Goal: Information Seeking & Learning: Understand process/instructions

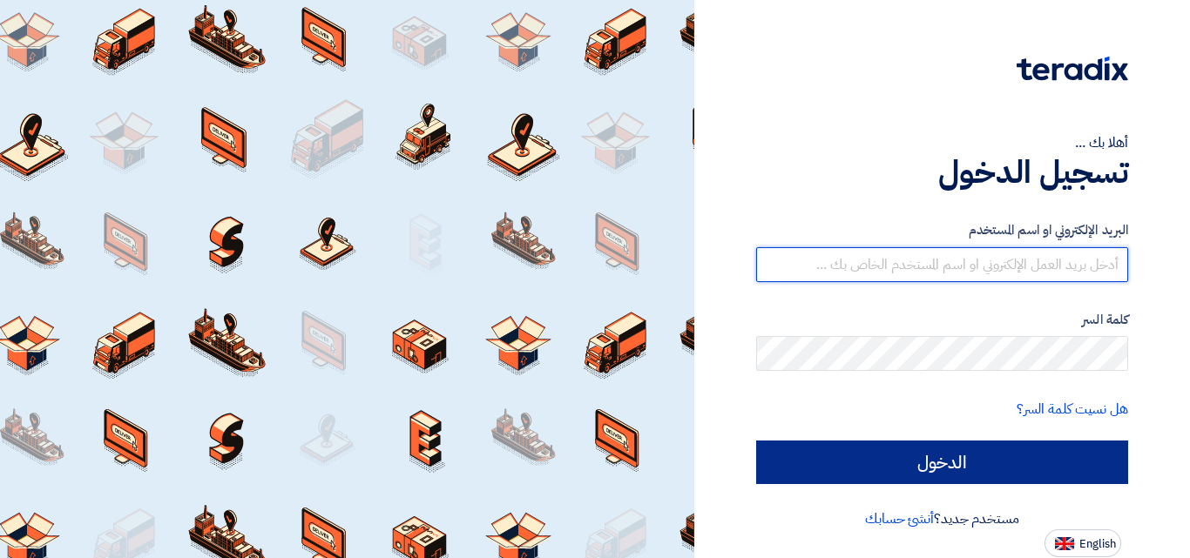
type input "[EMAIL_ADDRESS][DOMAIN_NAME]"
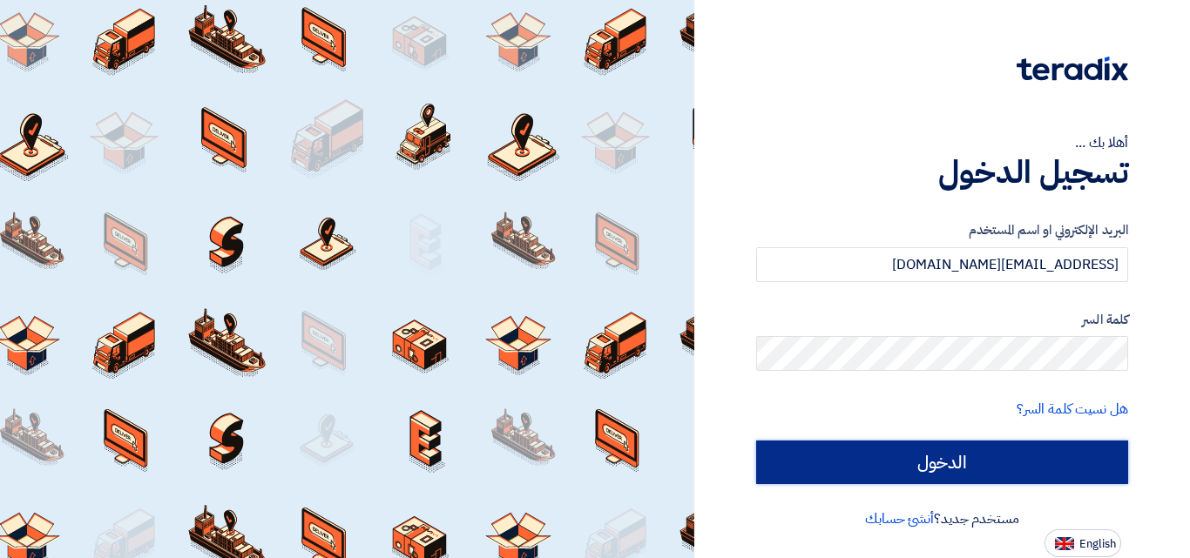
click at [950, 457] on input "الدخول" at bounding box center [942, 463] width 372 height 44
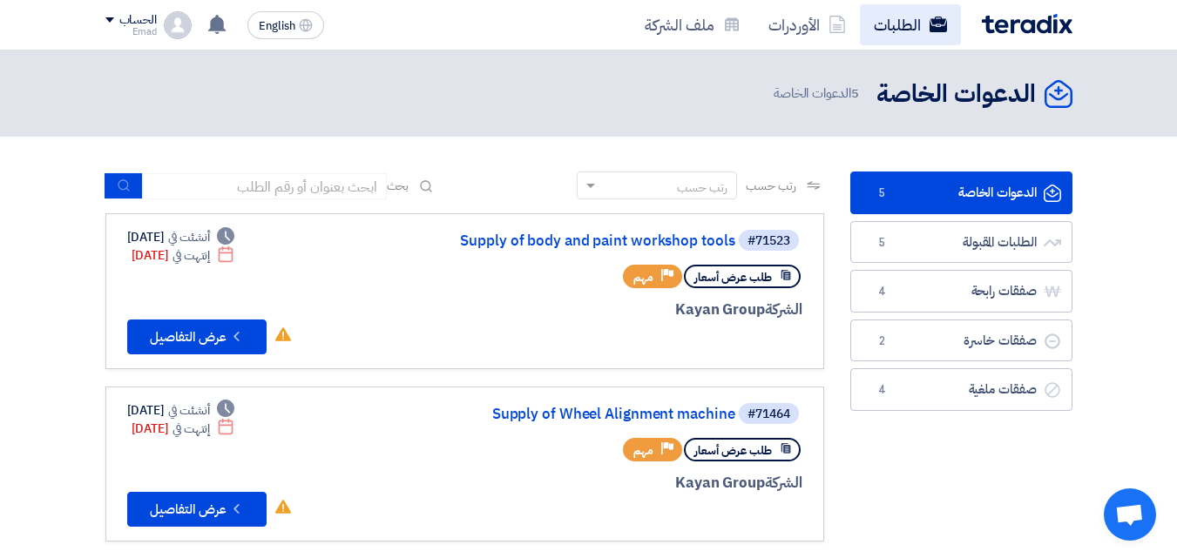
click at [906, 17] on link "الطلبات" at bounding box center [910, 24] width 101 height 41
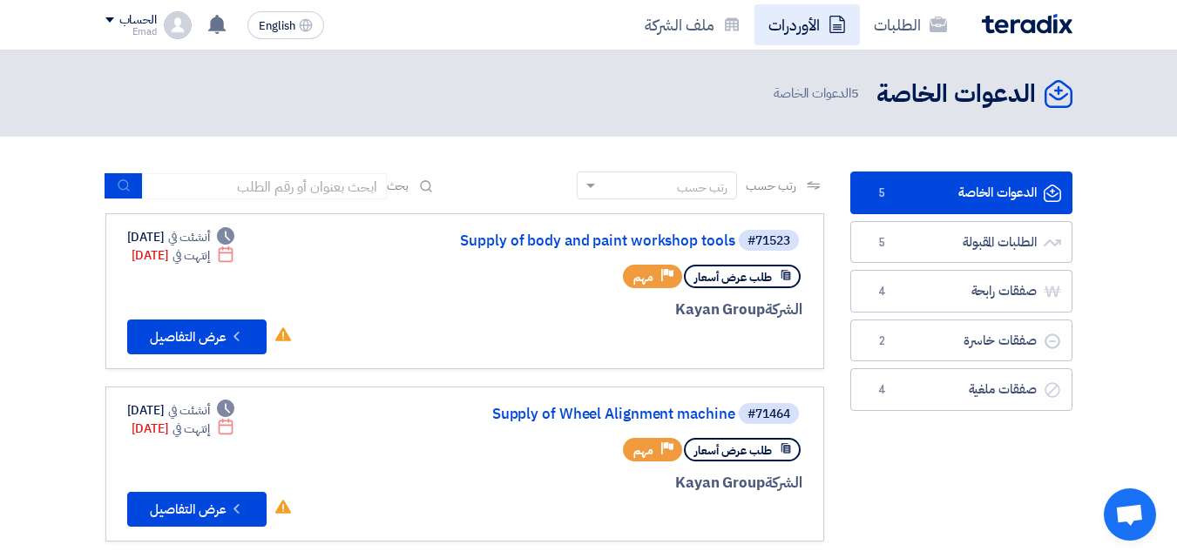
click at [799, 35] on link "الأوردرات" at bounding box center [806, 24] width 105 height 41
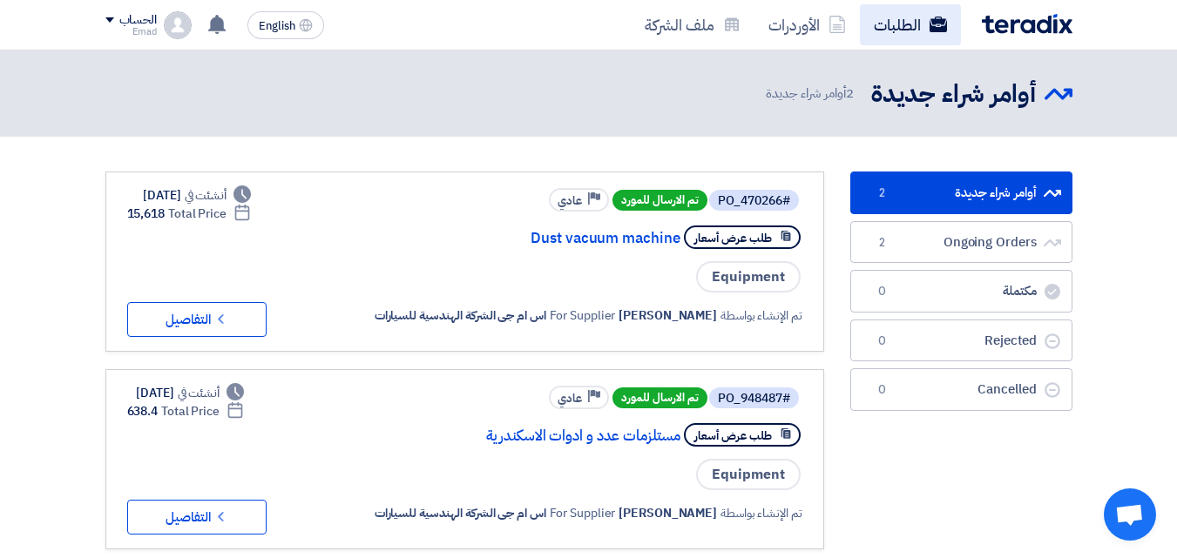
click at [905, 15] on link "الطلبات" at bounding box center [910, 24] width 101 height 41
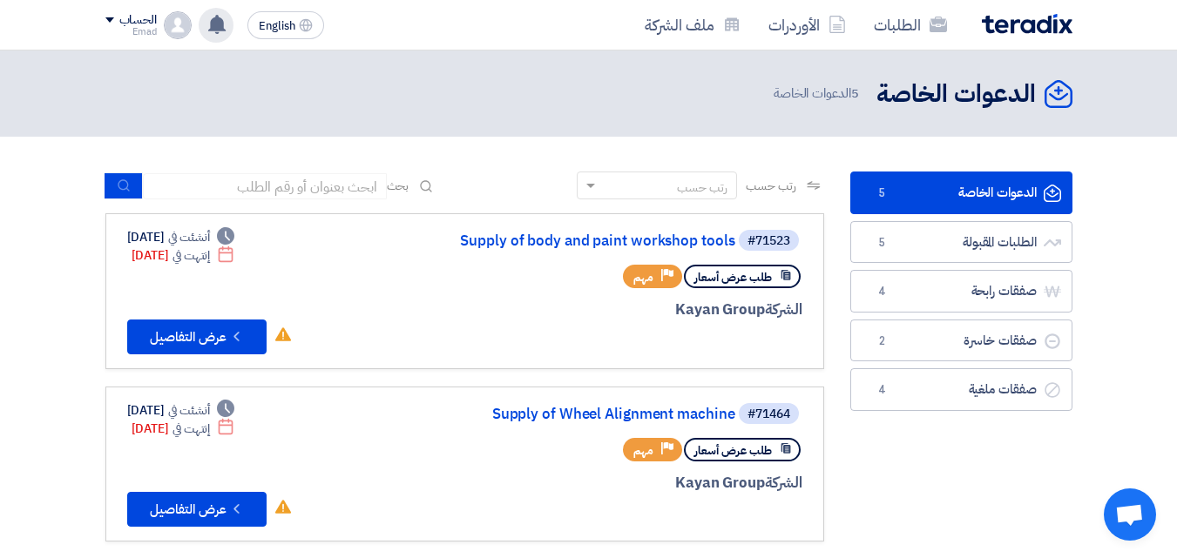
click at [222, 28] on use at bounding box center [216, 24] width 17 height 19
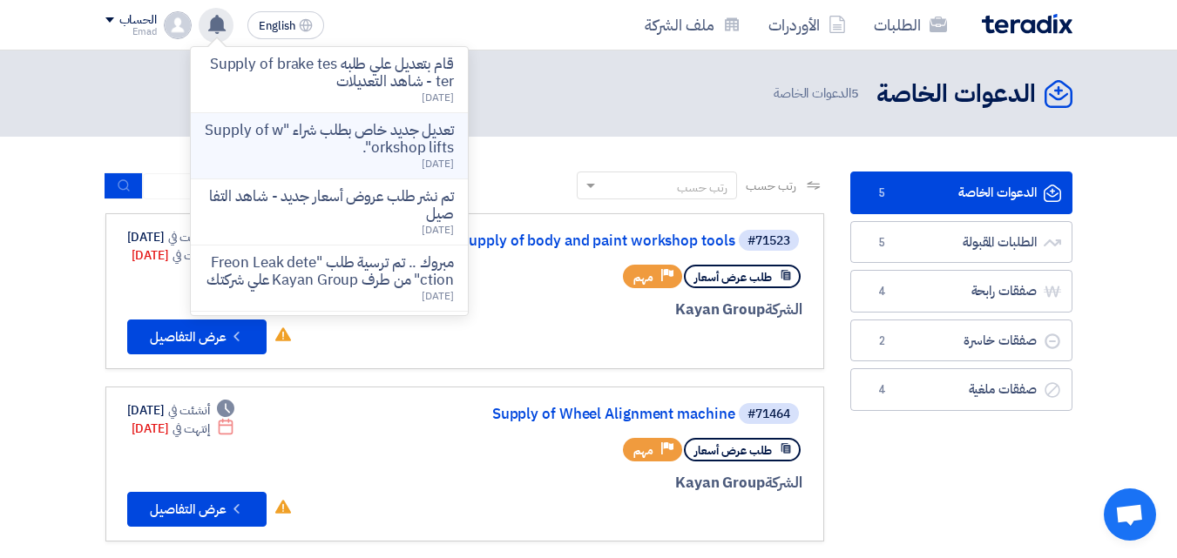
click at [320, 132] on p "تعديل جديد خاص بطلب شراء "Supply of workshop lifts"." at bounding box center [329, 139] width 249 height 35
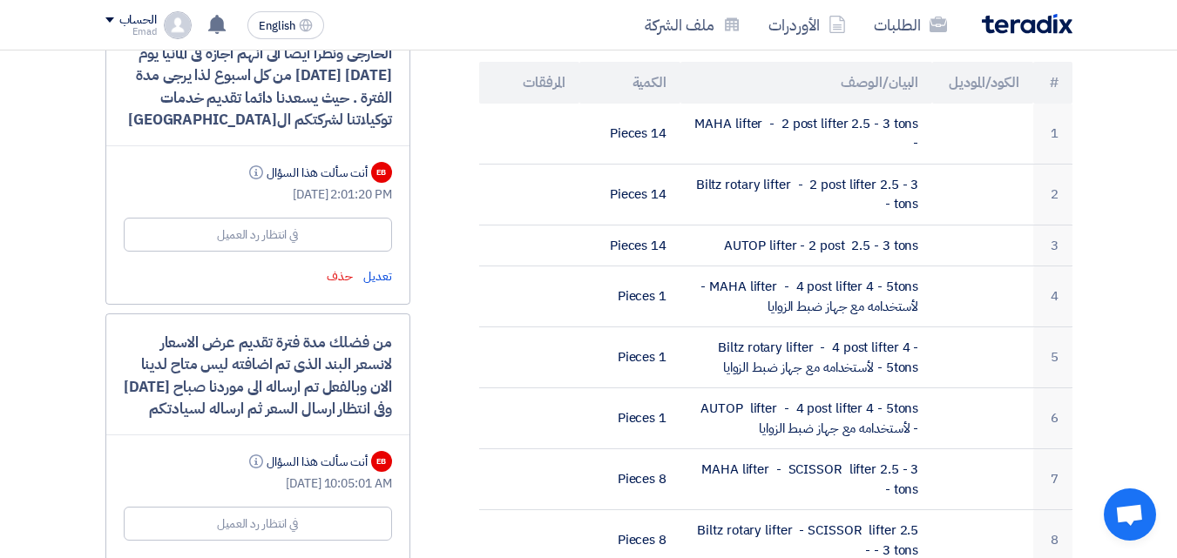
scroll to position [554, 0]
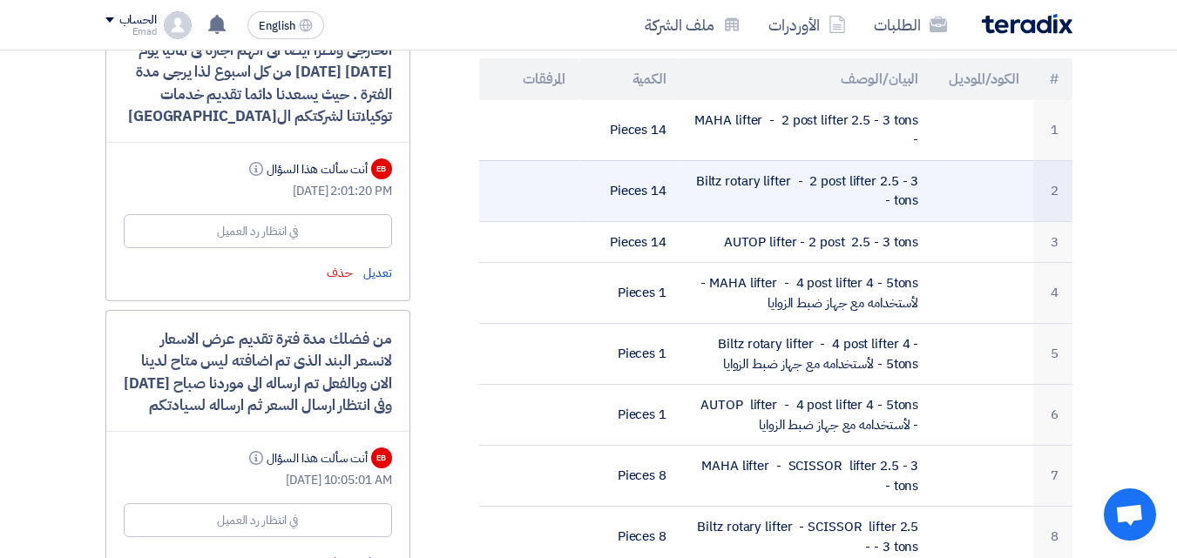
click at [752, 160] on td "Biltz rotary lifter - 2 post lifter 2.5 - 3 tons -" at bounding box center [806, 190] width 252 height 61
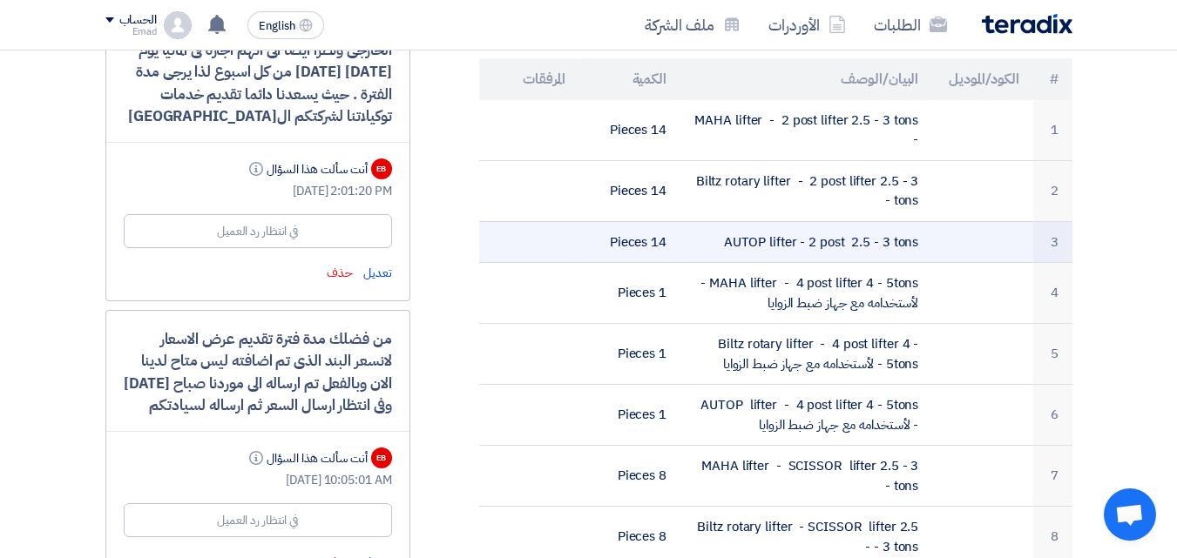
click at [768, 221] on td "AUTOP lifter - 2 post 2.5 - 3 tons" at bounding box center [806, 242] width 252 height 42
click at [820, 223] on td "AUTOP lifter - 2 post 2.5 - 3 tons" at bounding box center [806, 242] width 252 height 42
click at [820, 222] on td "AUTOP lifter - 2 post 2.5 - 3 tons" at bounding box center [806, 242] width 252 height 42
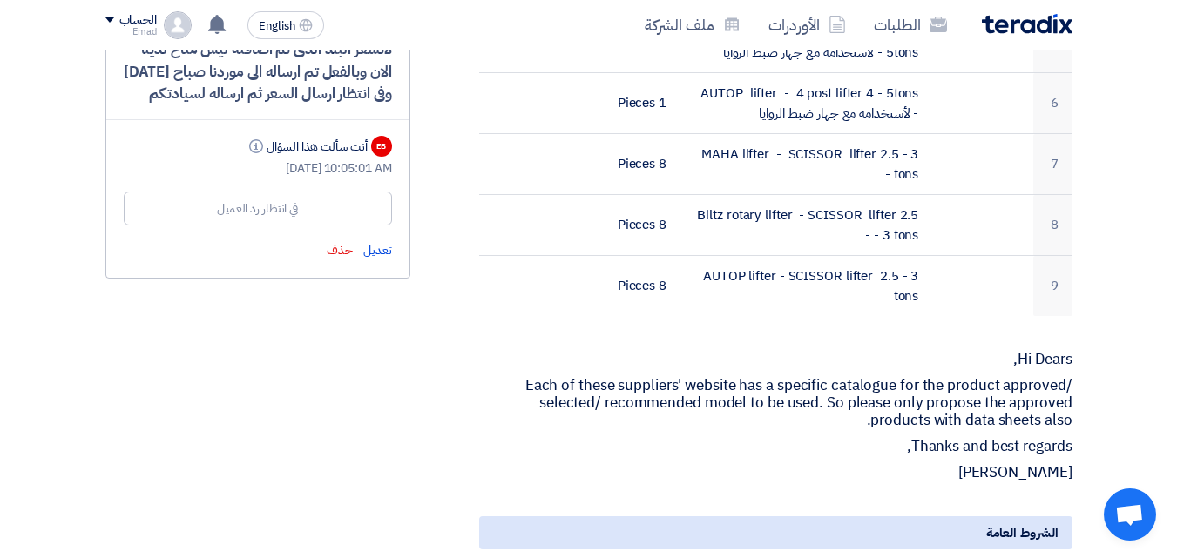
scroll to position [889, 0]
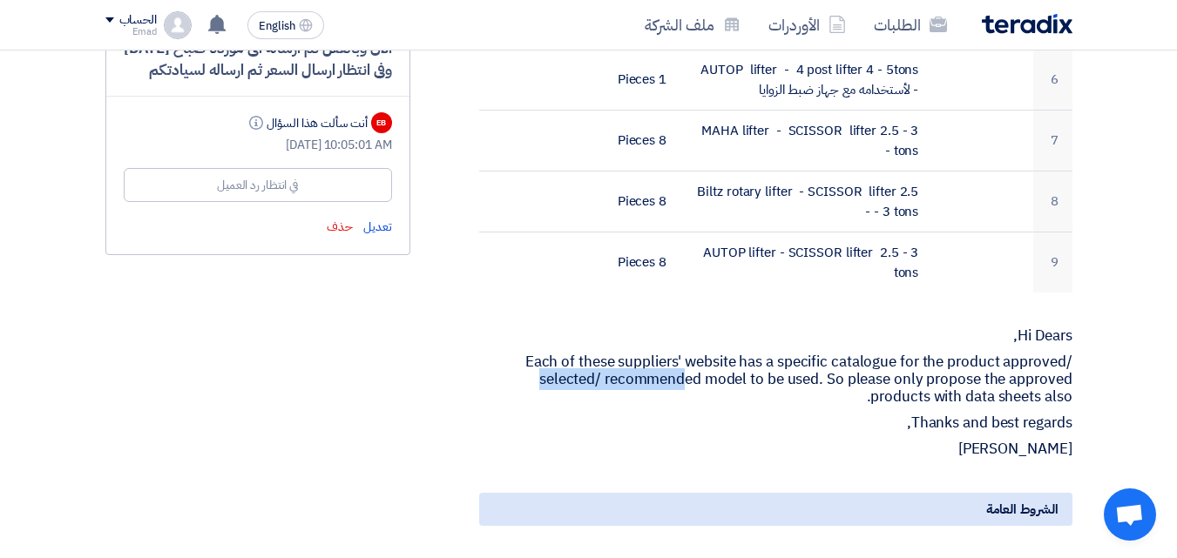
drag, startPoint x: 523, startPoint y: 341, endPoint x: 684, endPoint y: 365, distance: 162.9
click at [684, 365] on p "Each of these suppliers' website has a specific catalogue for the product appro…" at bounding box center [775, 380] width 593 height 52
click at [735, 378] on p "Each of these suppliers' website has a specific catalogue for the product appro…" at bounding box center [775, 380] width 593 height 52
drag, startPoint x: 524, startPoint y: 335, endPoint x: 1047, endPoint y: 381, distance: 524.6
click at [1090, 381] on section "Supply of workshop lifts بيانات العميل [PERSON_NAME] Procurement Specialist, Eg…" at bounding box center [588, 262] width 1177 height 1837
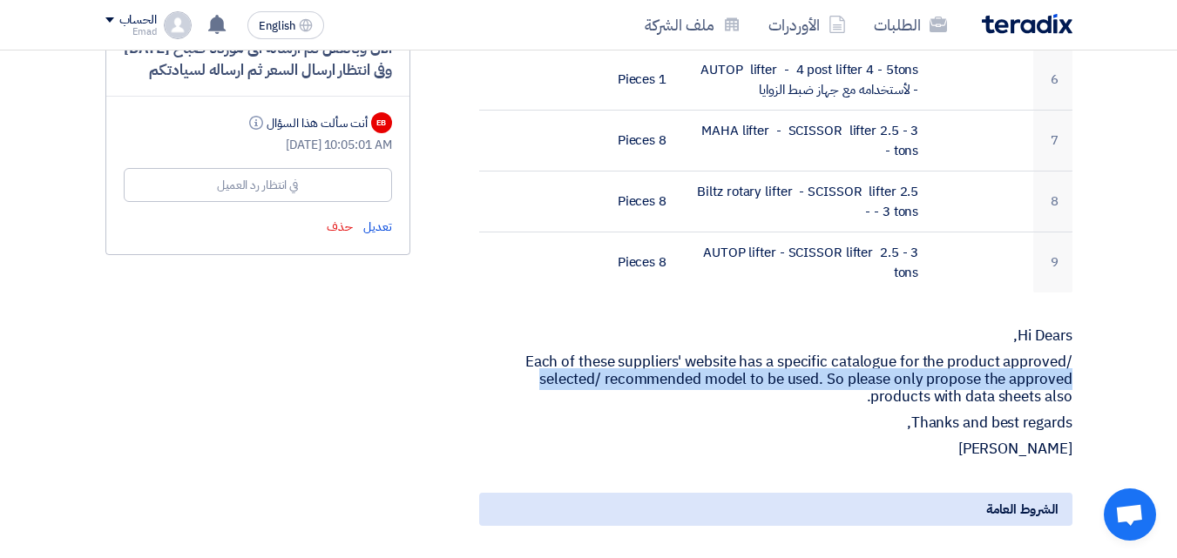
click at [1047, 381] on p "Each of these suppliers' website has a specific catalogue for the product appro…" at bounding box center [775, 380] width 593 height 52
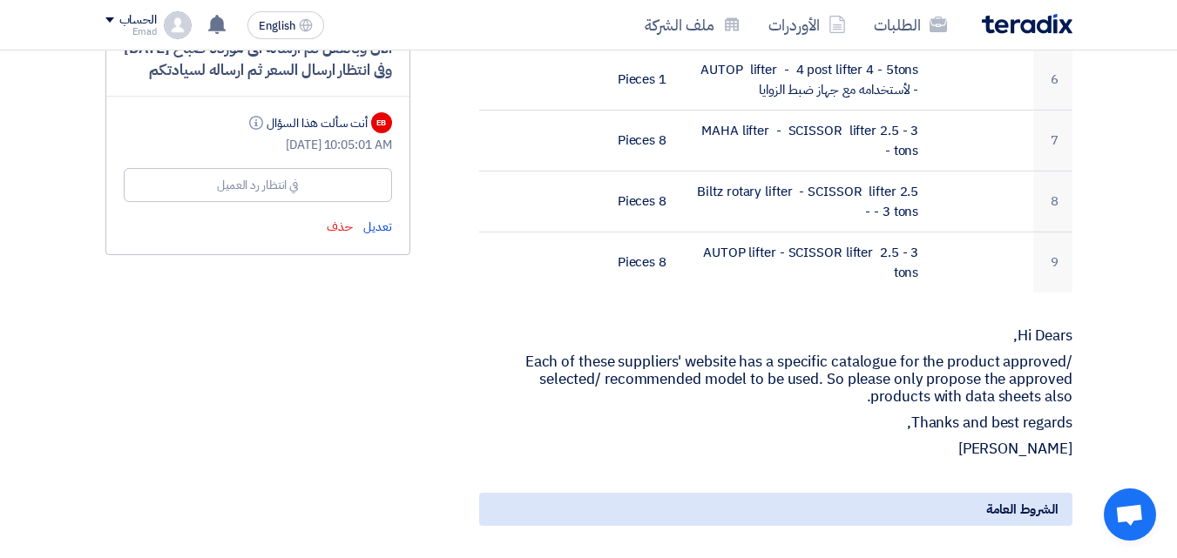
click at [811, 415] on p "Thanks and best regards," at bounding box center [775, 423] width 593 height 17
click at [694, 354] on p "Each of these suppliers' website has a specific catalogue for the product appro…" at bounding box center [775, 380] width 593 height 52
click at [601, 354] on p "Each of these suppliers' website has a specific catalogue for the product appro…" at bounding box center [775, 380] width 593 height 52
click at [571, 354] on p "Each of these suppliers' website has a specific catalogue for the product appro…" at bounding box center [775, 380] width 593 height 52
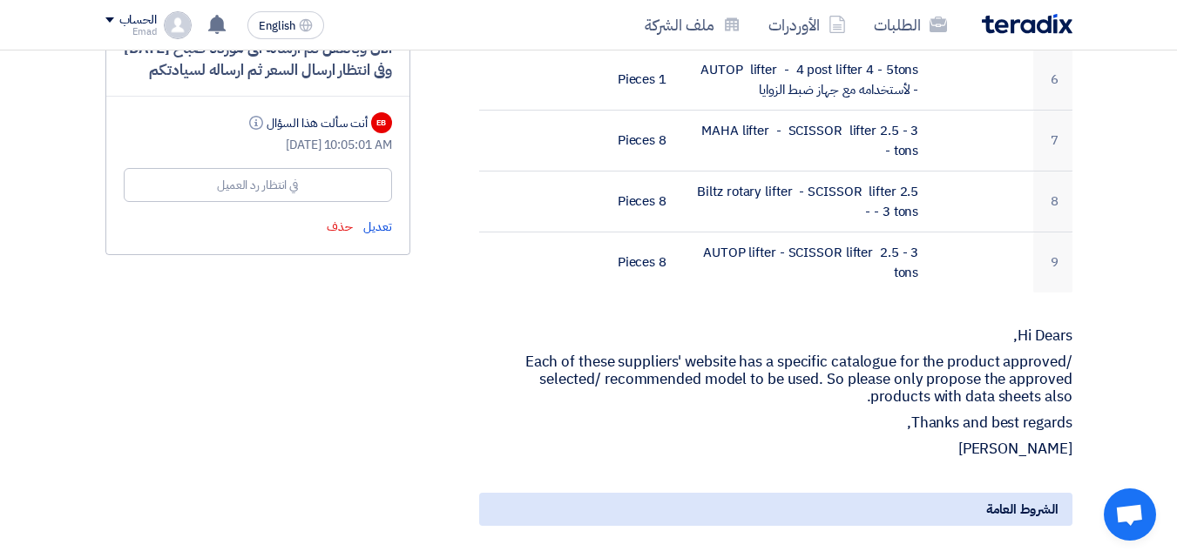
click at [570, 354] on p "Each of these suppliers' website has a specific catalogue for the product appro…" at bounding box center [775, 380] width 593 height 52
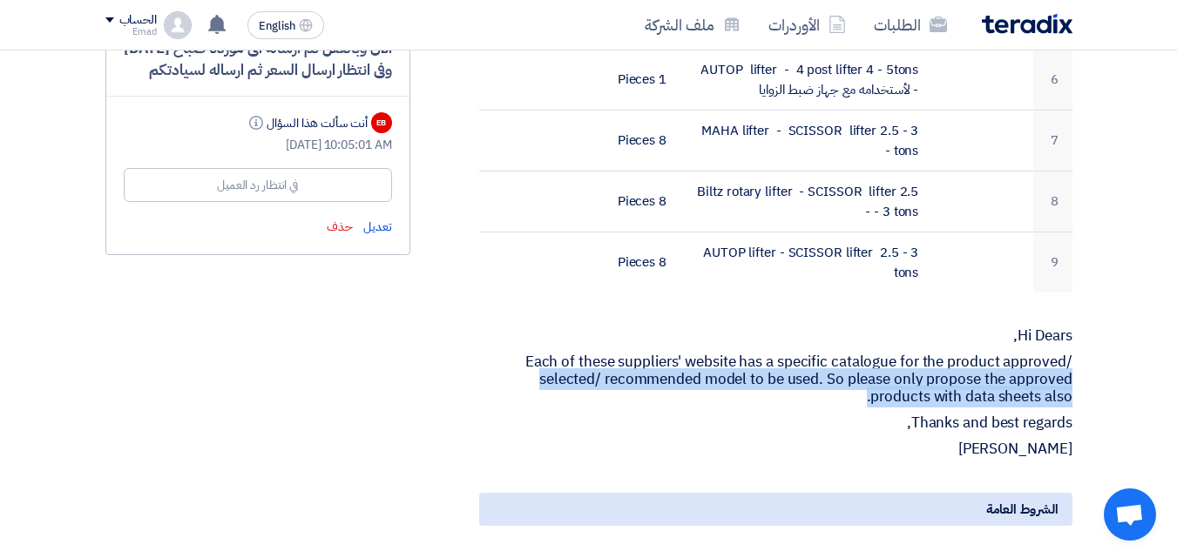
drag, startPoint x: 525, startPoint y: 335, endPoint x: 714, endPoint y: 374, distance: 192.8
click at [714, 374] on p "Each of these suppliers' website has a specific catalogue for the product appro…" at bounding box center [775, 380] width 593 height 52
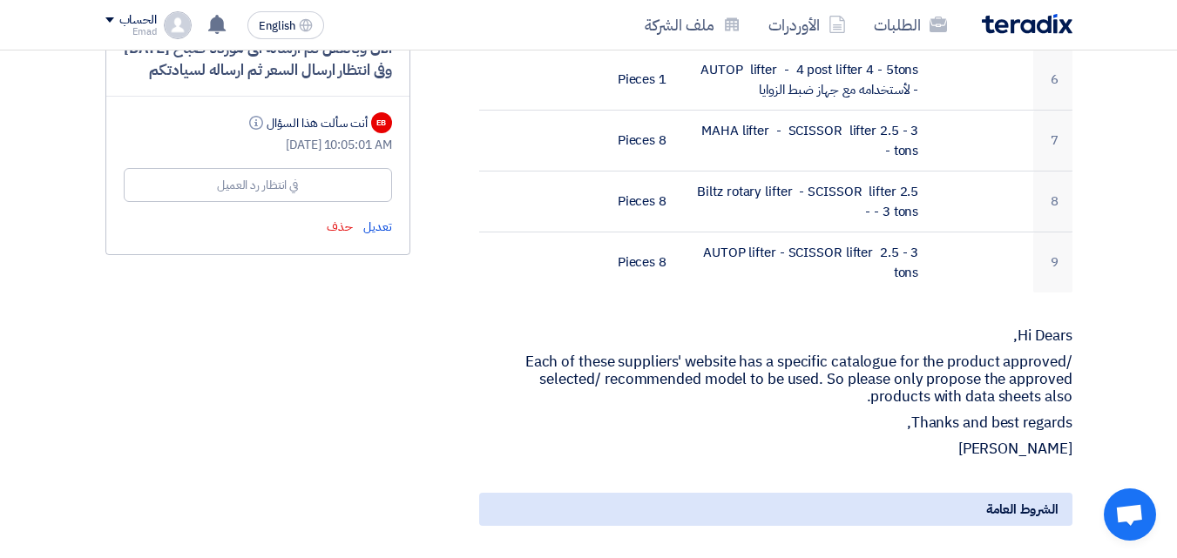
click at [680, 415] on p "Thanks and best regards," at bounding box center [775, 423] width 593 height 17
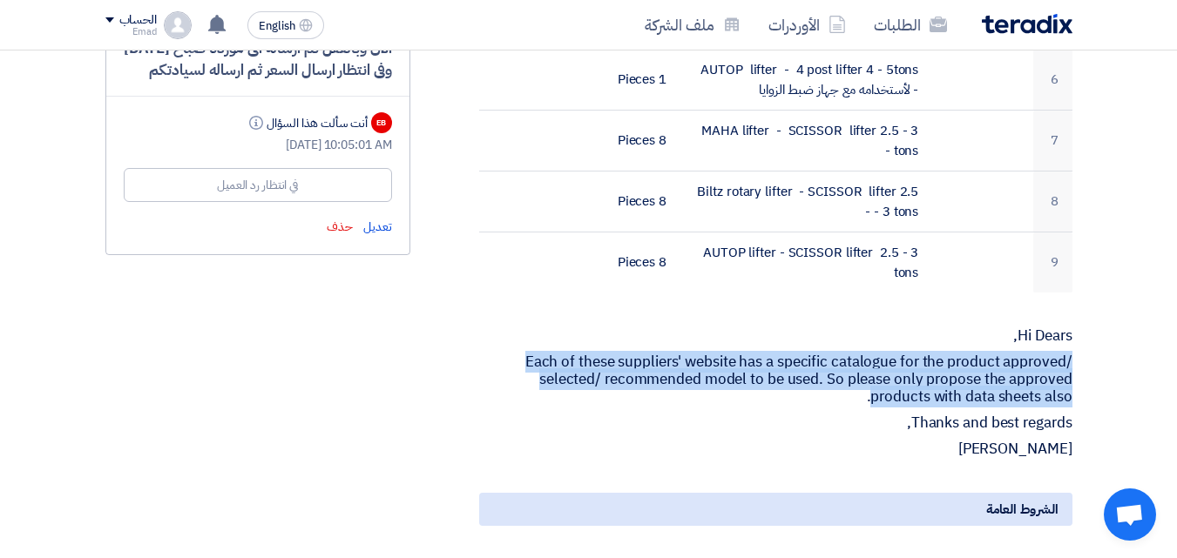
drag, startPoint x: 932, startPoint y: 375, endPoint x: 1082, endPoint y: 333, distance: 155.7
click at [1082, 333] on div "Supply of workshop lifts بيانات العميل [PERSON_NAME] Procurement Specialist, Eg…" at bounding box center [754, 238] width 662 height 1718
copy p "Each of these suppliers' website has a specific catalogue for the product appro…"
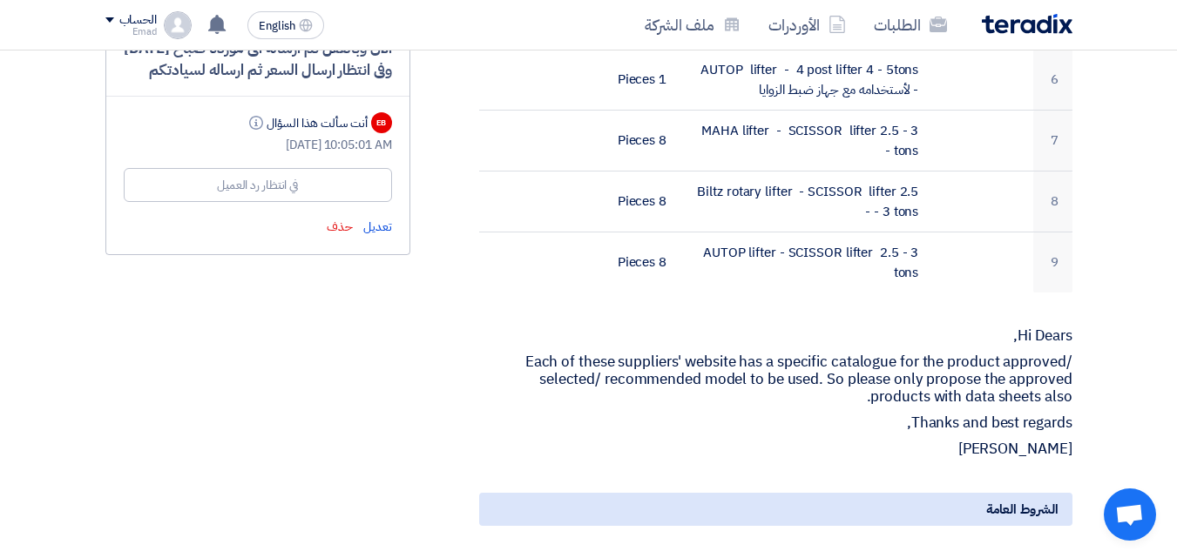
click at [759, 273] on div "Supply of workshop lifts بيانات العميل [PERSON_NAME] Procurement Specialist, Eg…" at bounding box center [754, 238] width 662 height 1718
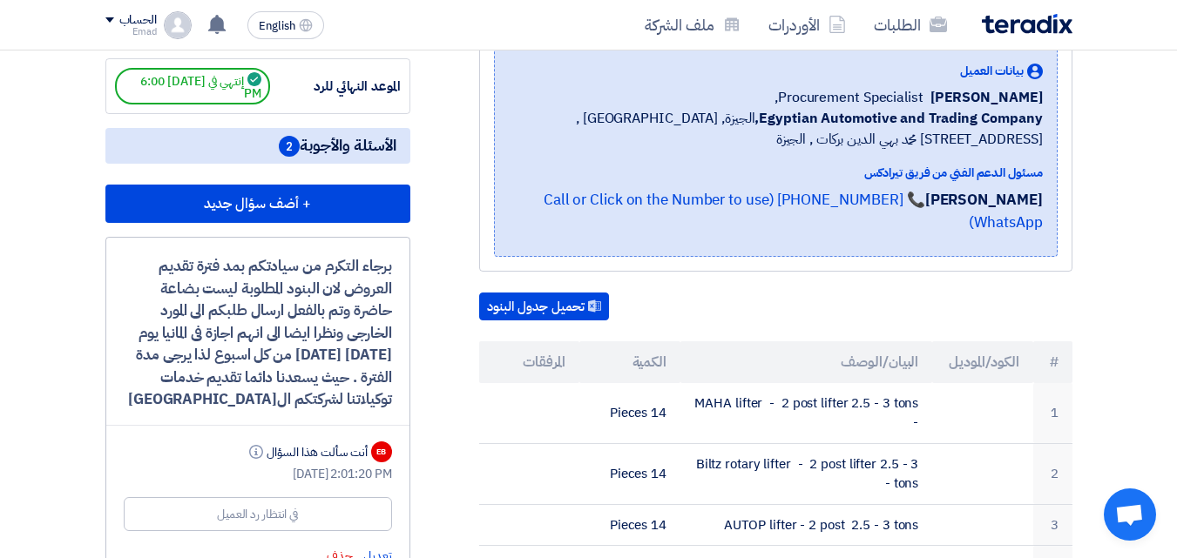
scroll to position [0, 0]
